Goal: Navigation & Orientation: Understand site structure

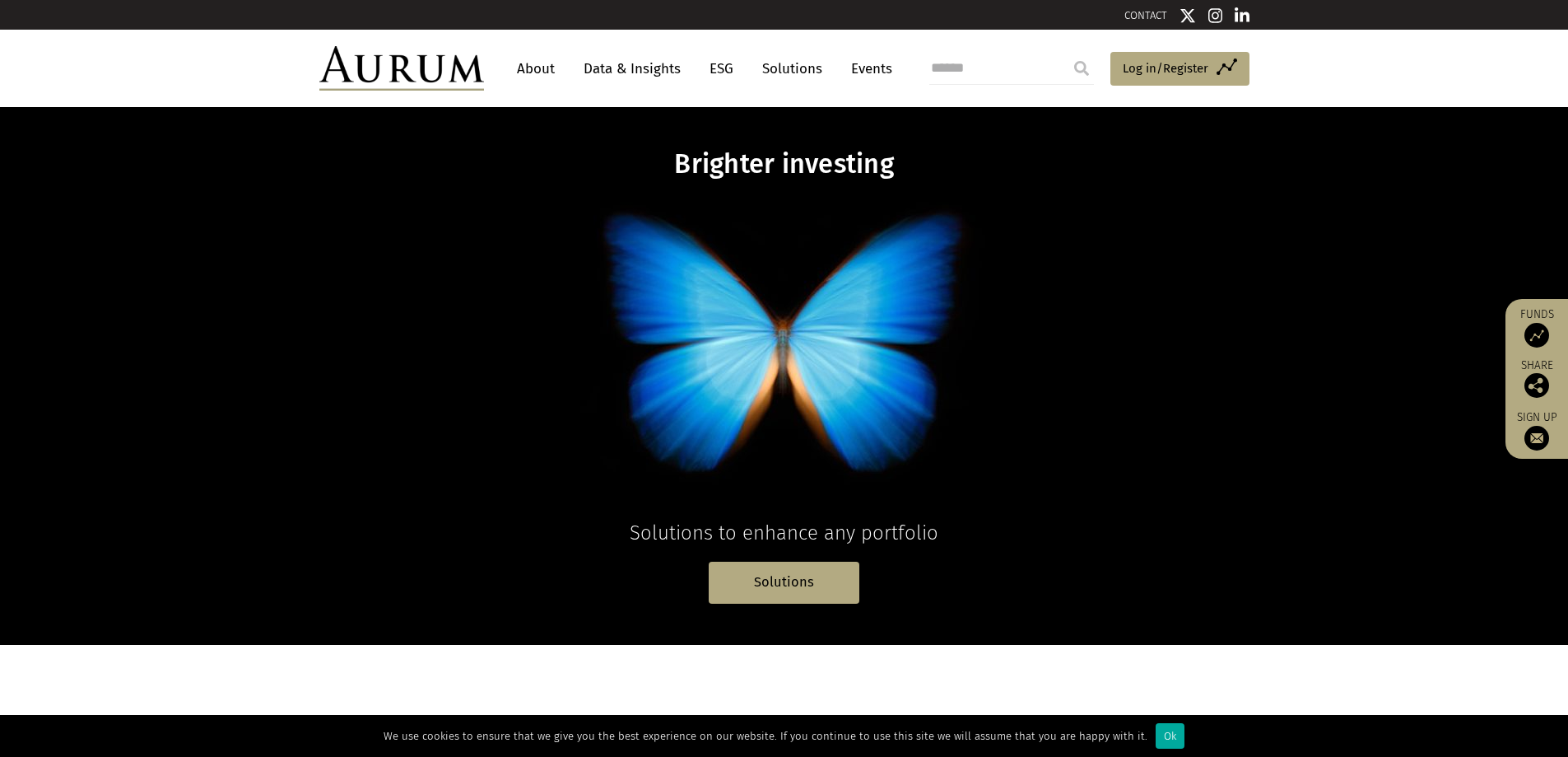
click at [883, 69] on link "Events" at bounding box center [867, 69] width 49 height 30
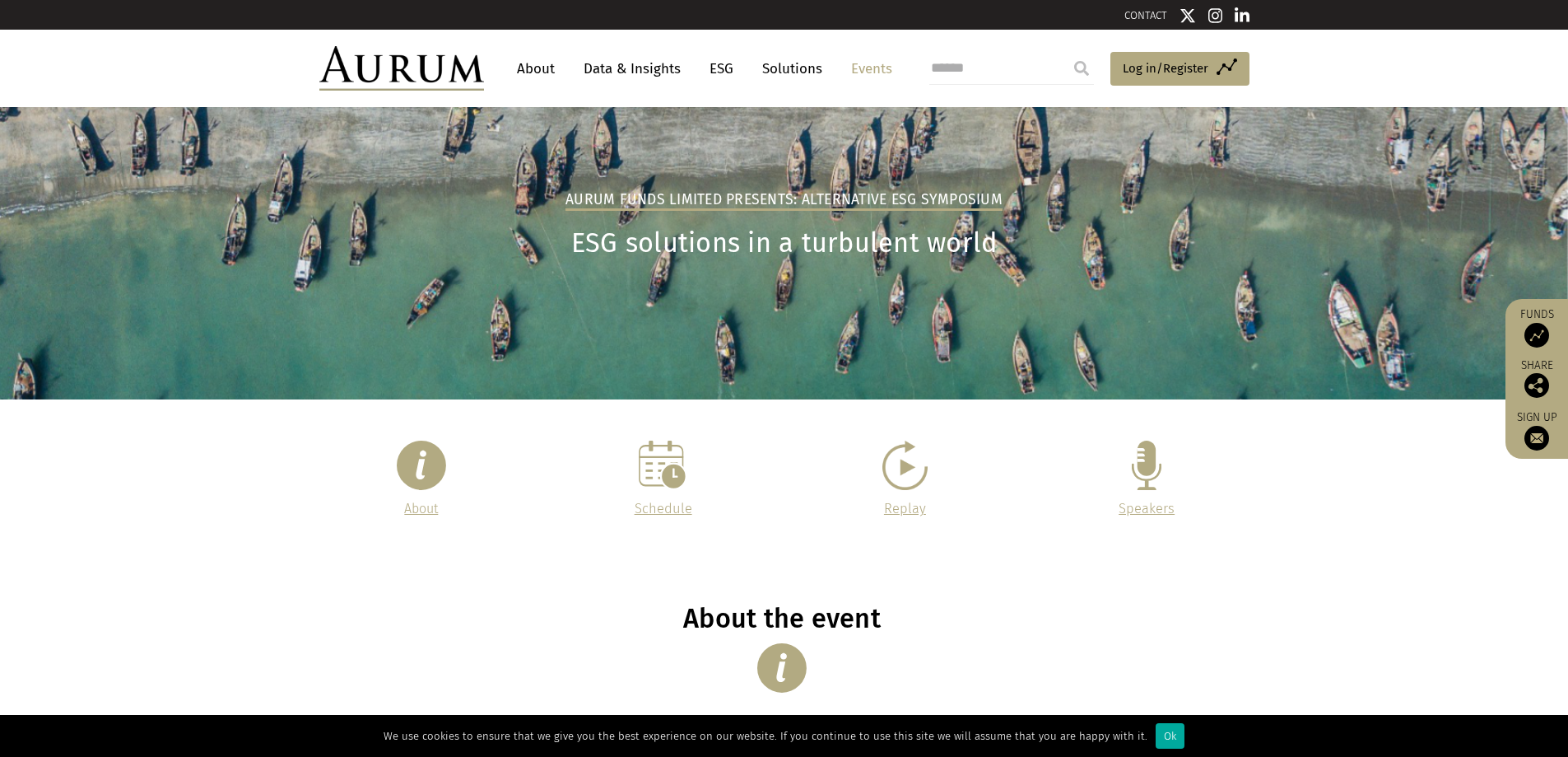
click at [634, 69] on link "Data & Insights" at bounding box center [632, 69] width 114 height 30
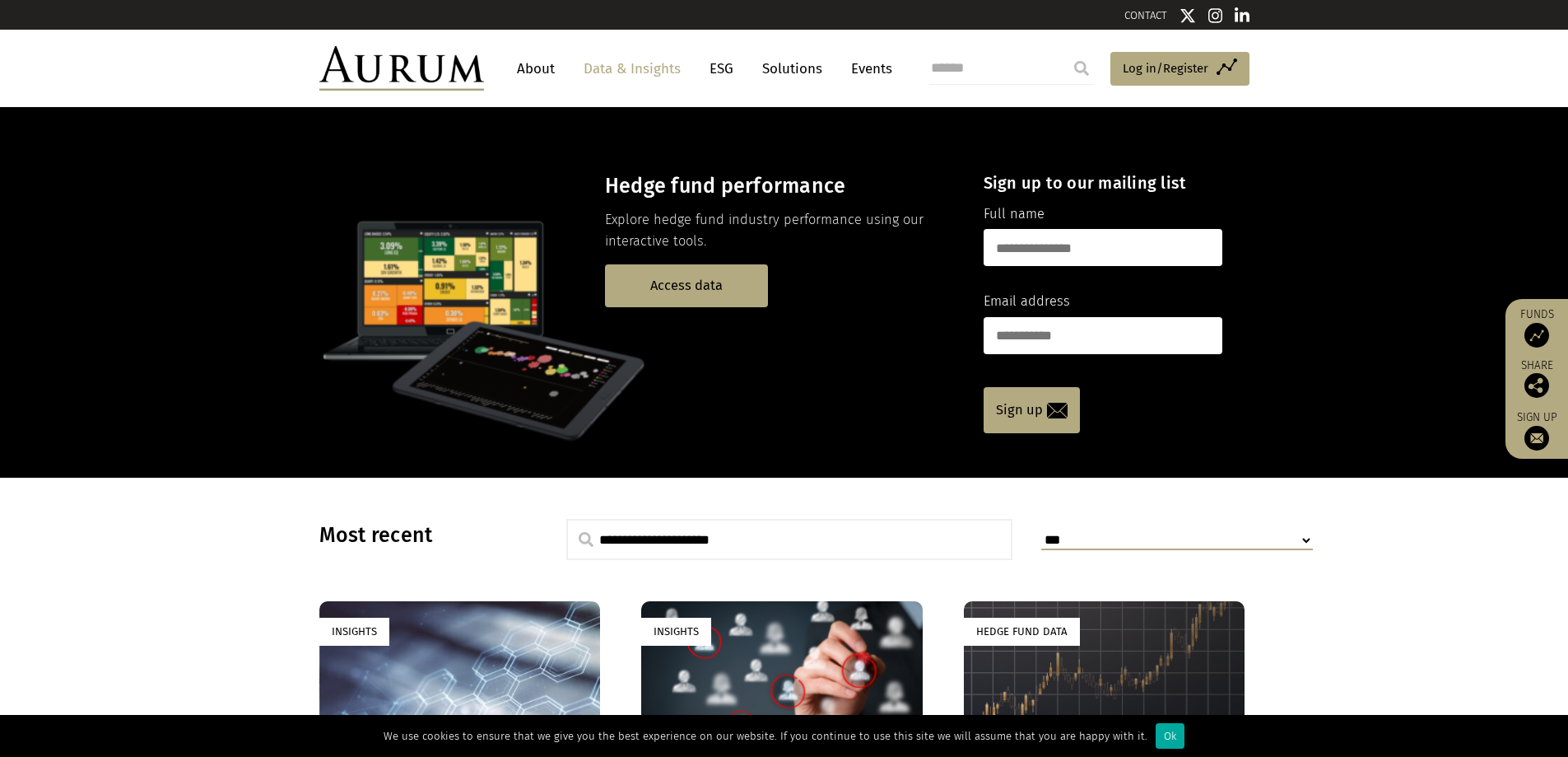
click at [547, 68] on link "About" at bounding box center [536, 69] width 55 height 30
click at [545, 64] on link "About" at bounding box center [536, 69] width 55 height 30
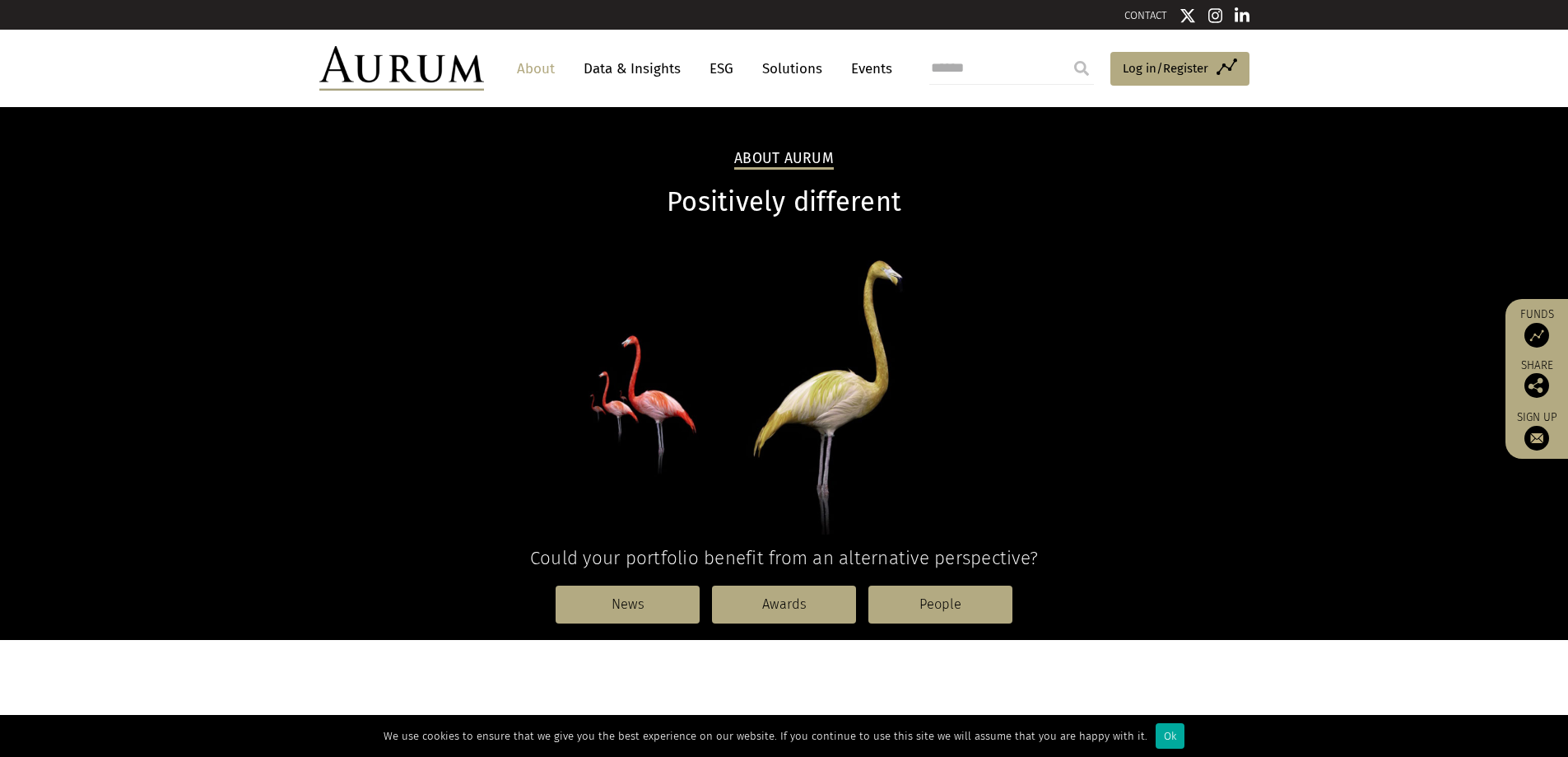
scroll to position [165, 0]
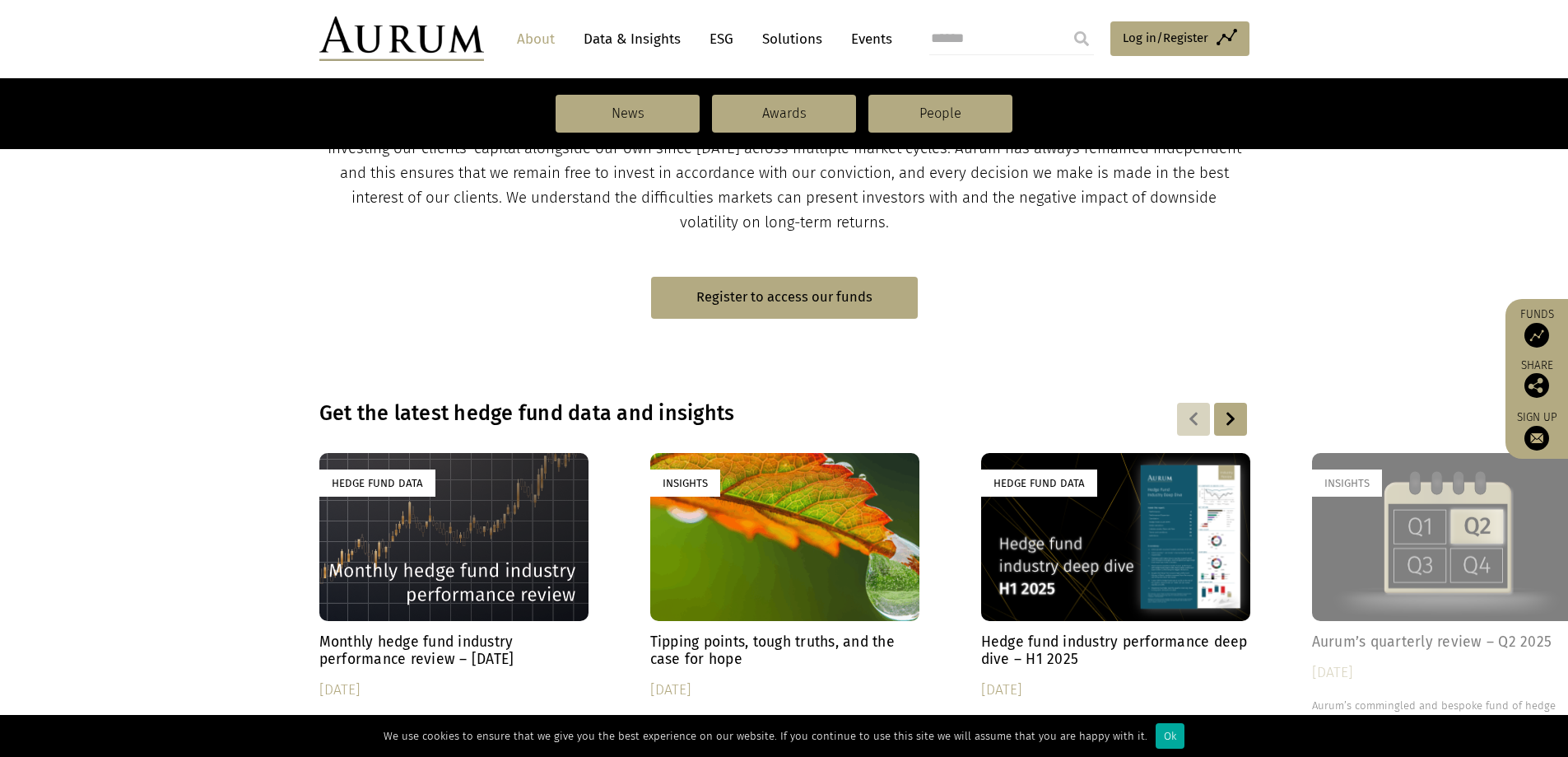
scroll to position [1152, 0]
